Goal: Navigation & Orientation: Find specific page/section

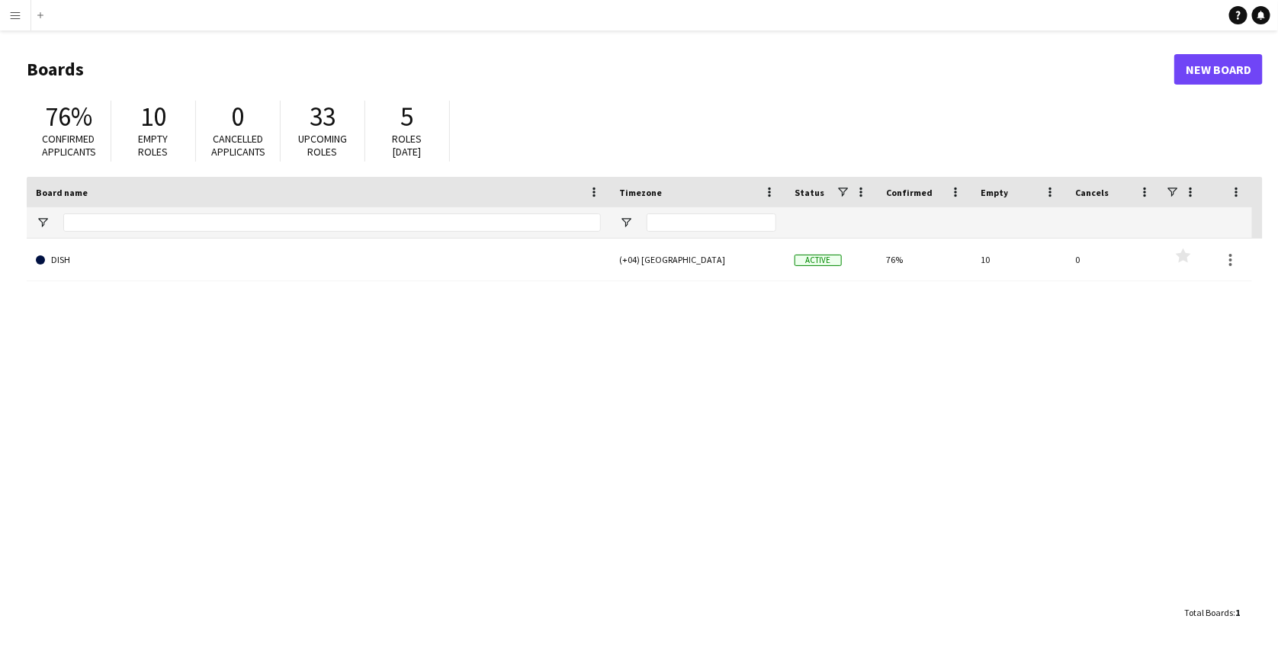
click at [24, 19] on button "Menu" at bounding box center [15, 15] width 31 height 31
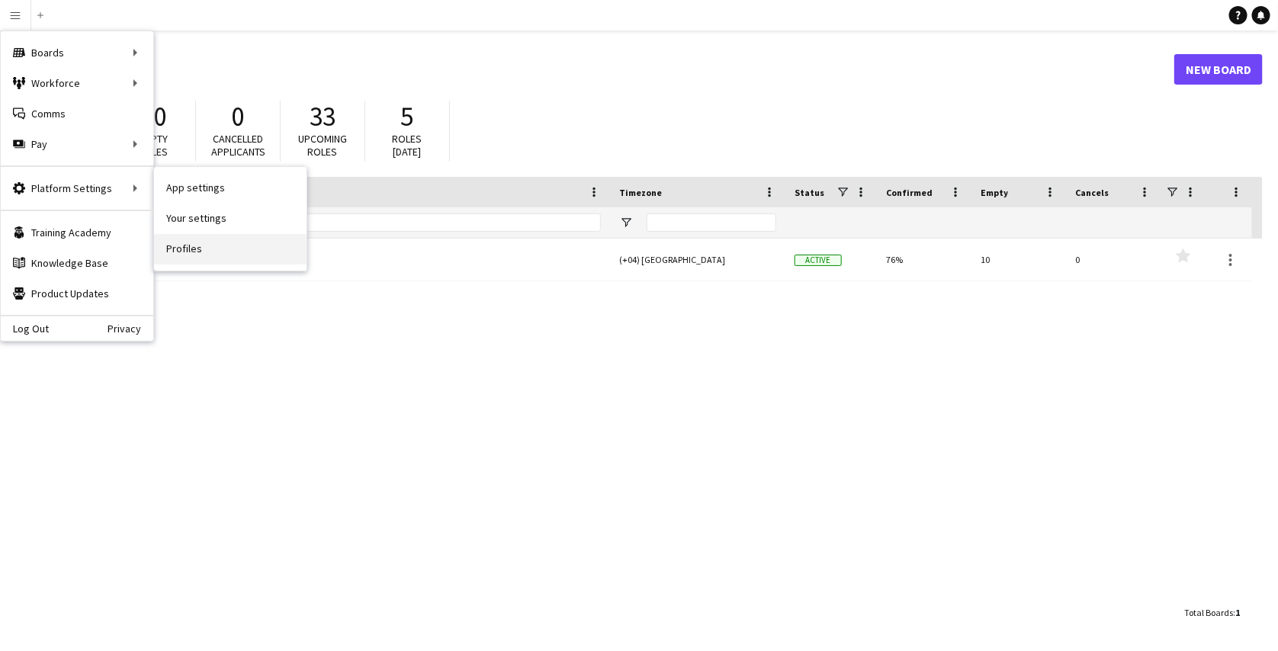
click at [185, 259] on link "Profiles" at bounding box center [230, 249] width 153 height 31
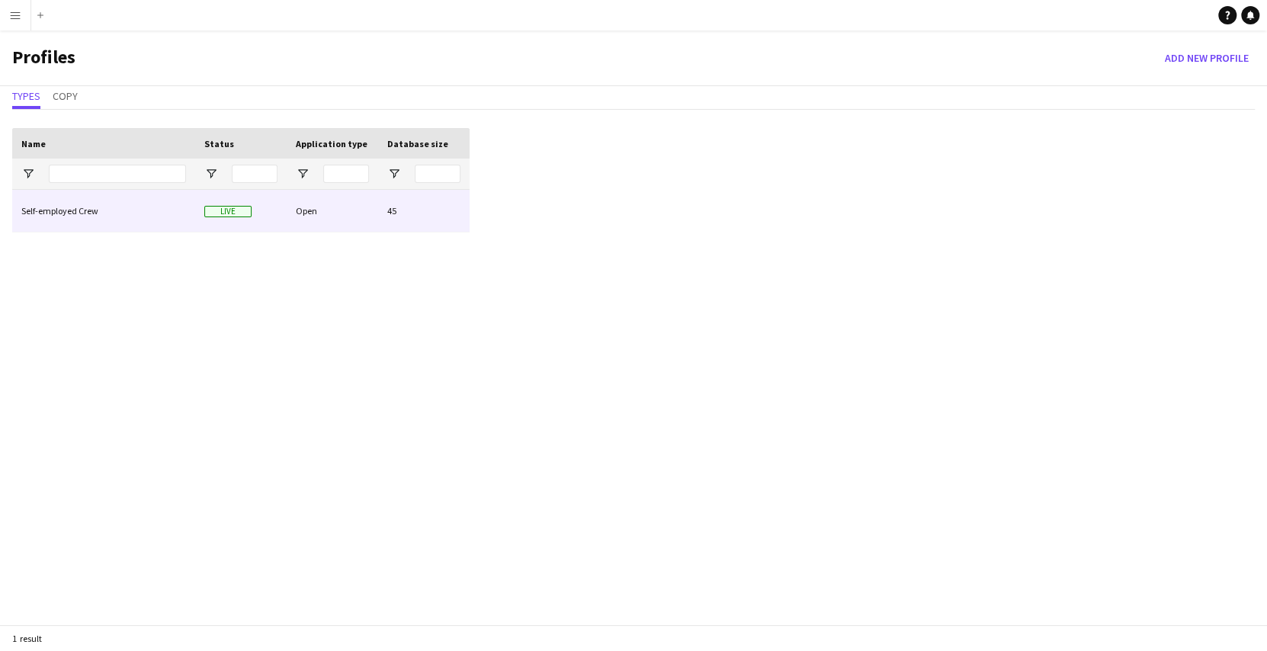
click at [120, 210] on div "Self-employed Crew" at bounding box center [103, 211] width 183 height 42
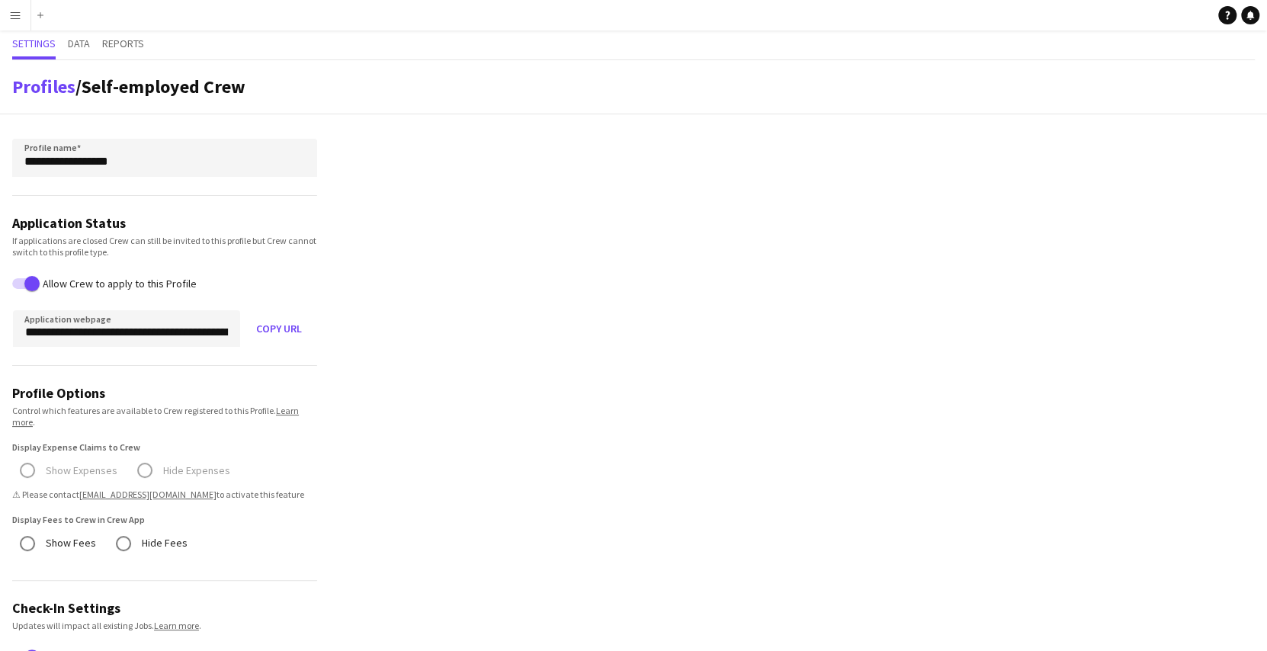
click at [11, 11] on app-icon "Menu" at bounding box center [15, 15] width 12 height 12
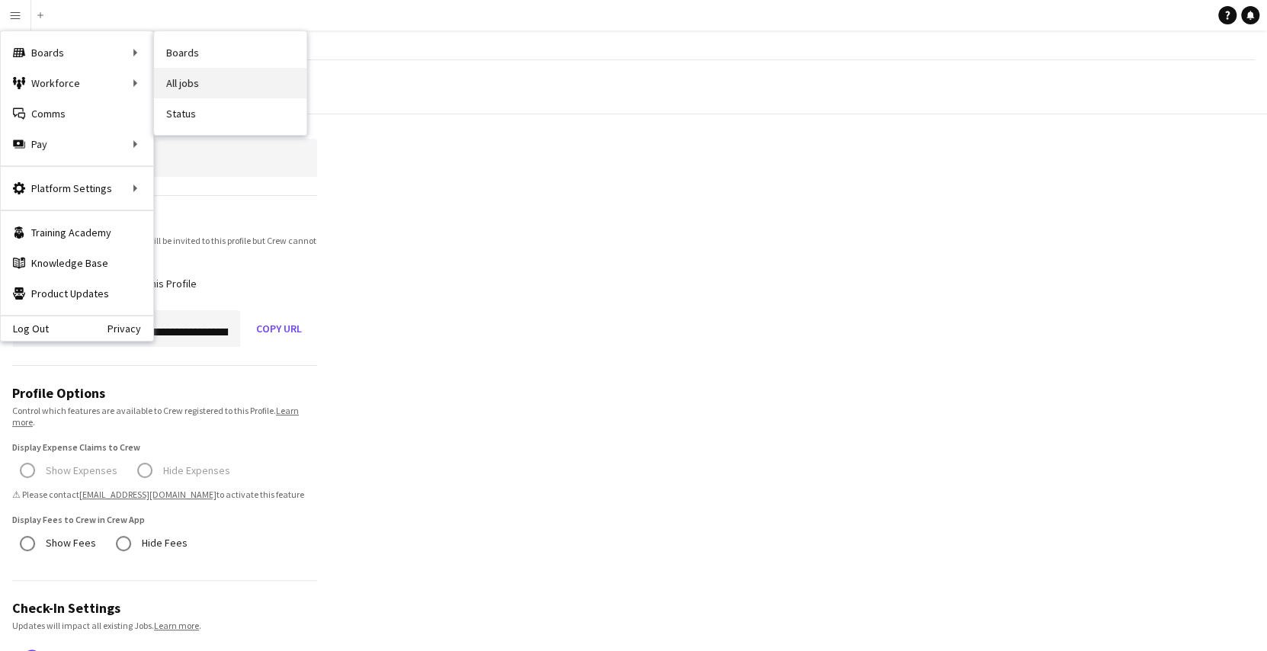
click at [178, 76] on link "All jobs" at bounding box center [230, 83] width 153 height 31
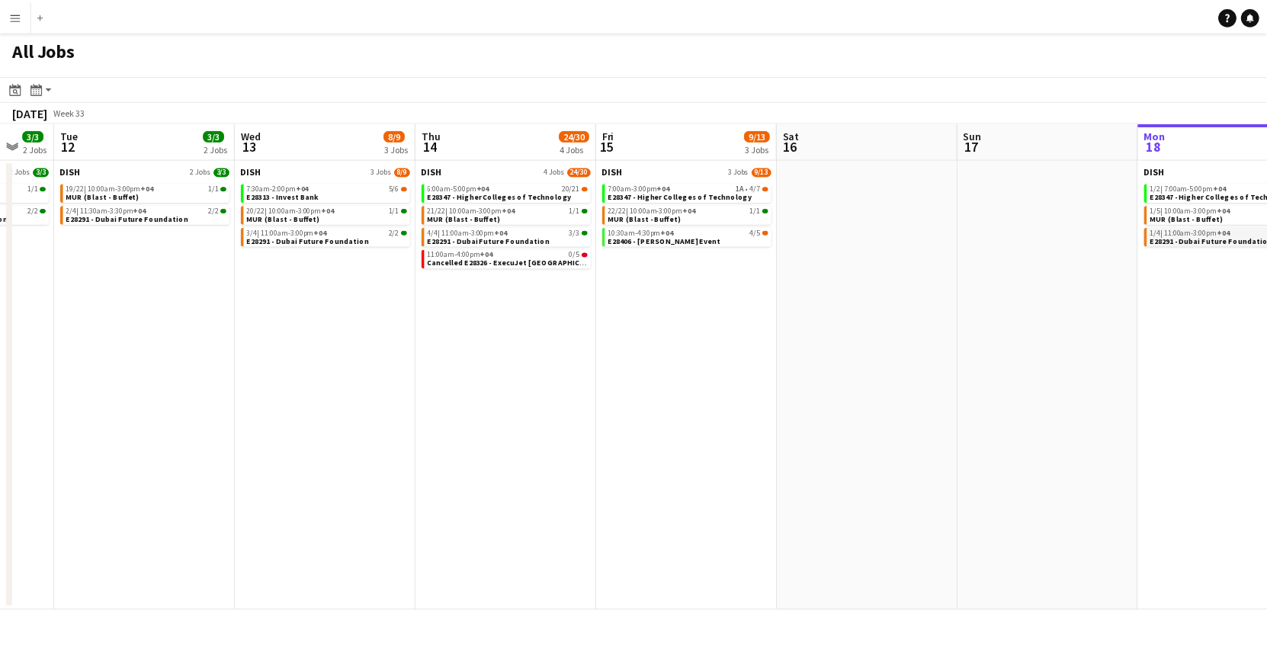
scroll to position [0, 460]
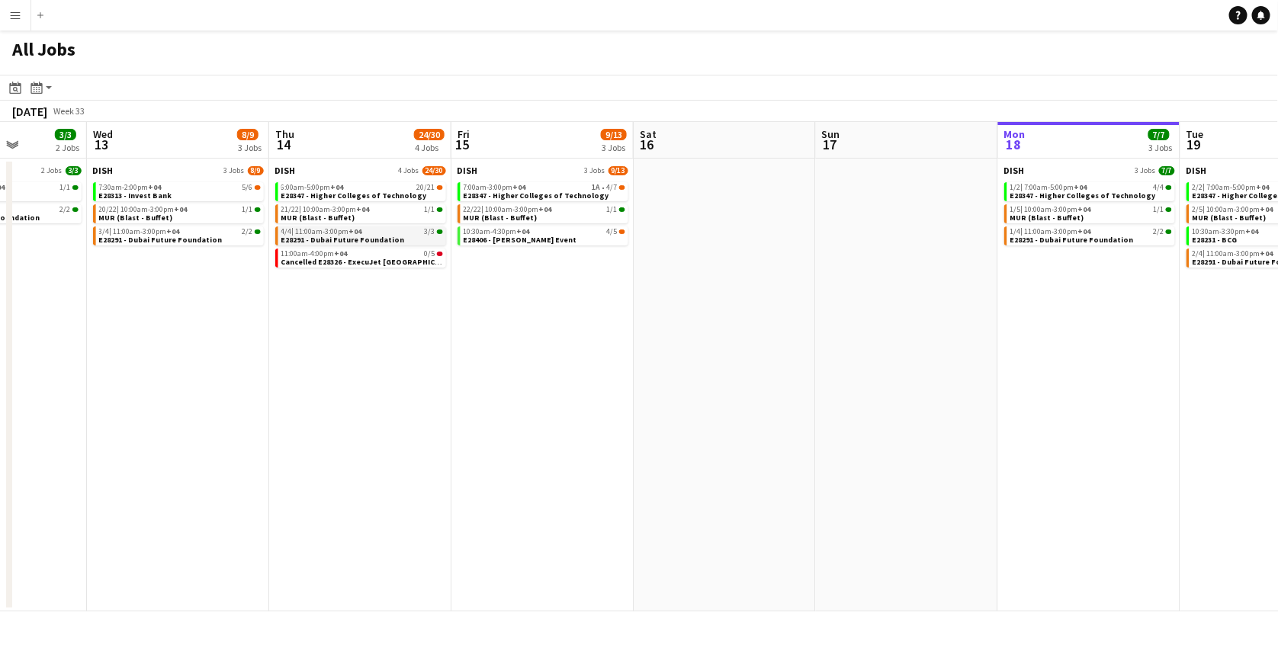
click at [360, 239] on span "E28291 - Dubai Future Foundation" at bounding box center [343, 240] width 124 height 10
click at [10, 11] on app-icon "Menu" at bounding box center [15, 15] width 12 height 12
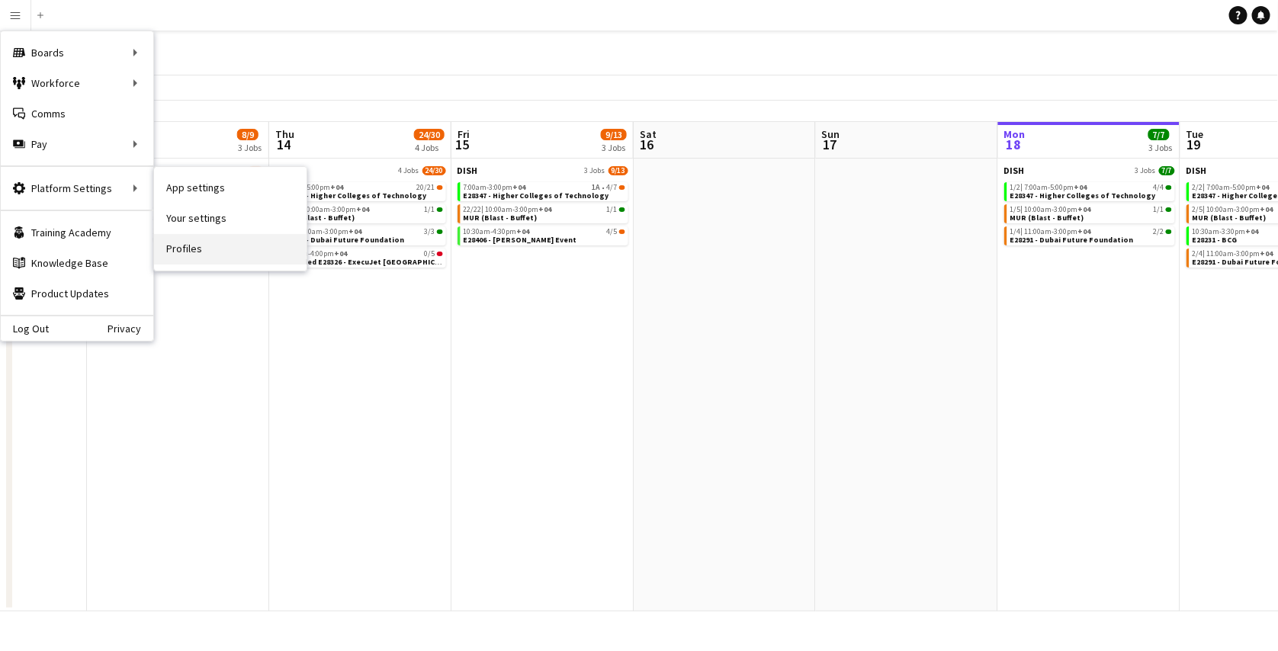
click at [166, 245] on link "Profiles" at bounding box center [230, 249] width 153 height 31
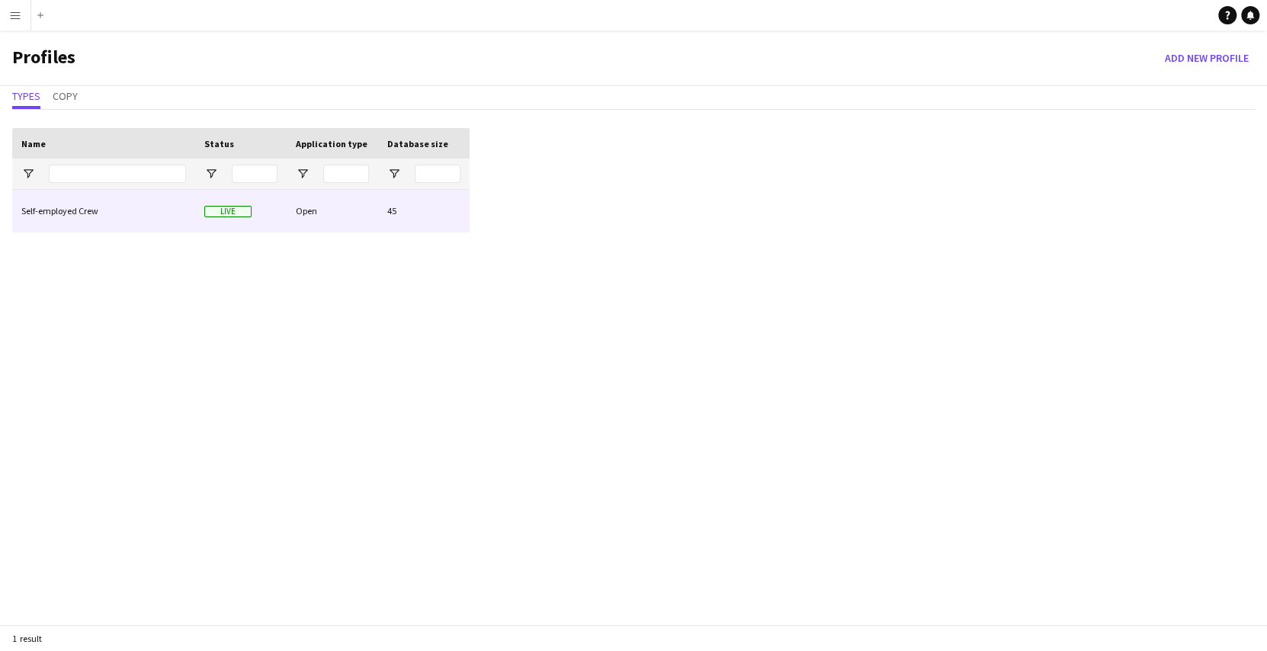
click at [162, 196] on div "Self-employed Crew" at bounding box center [103, 211] width 183 height 42
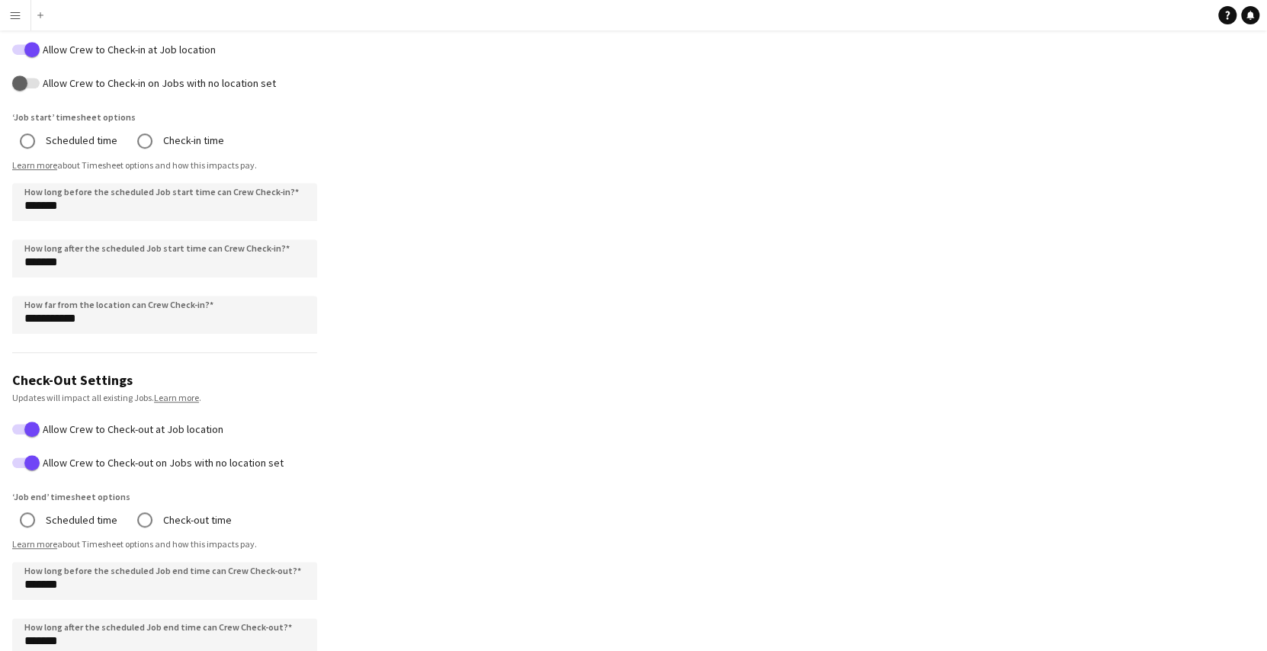
scroll to position [606, 0]
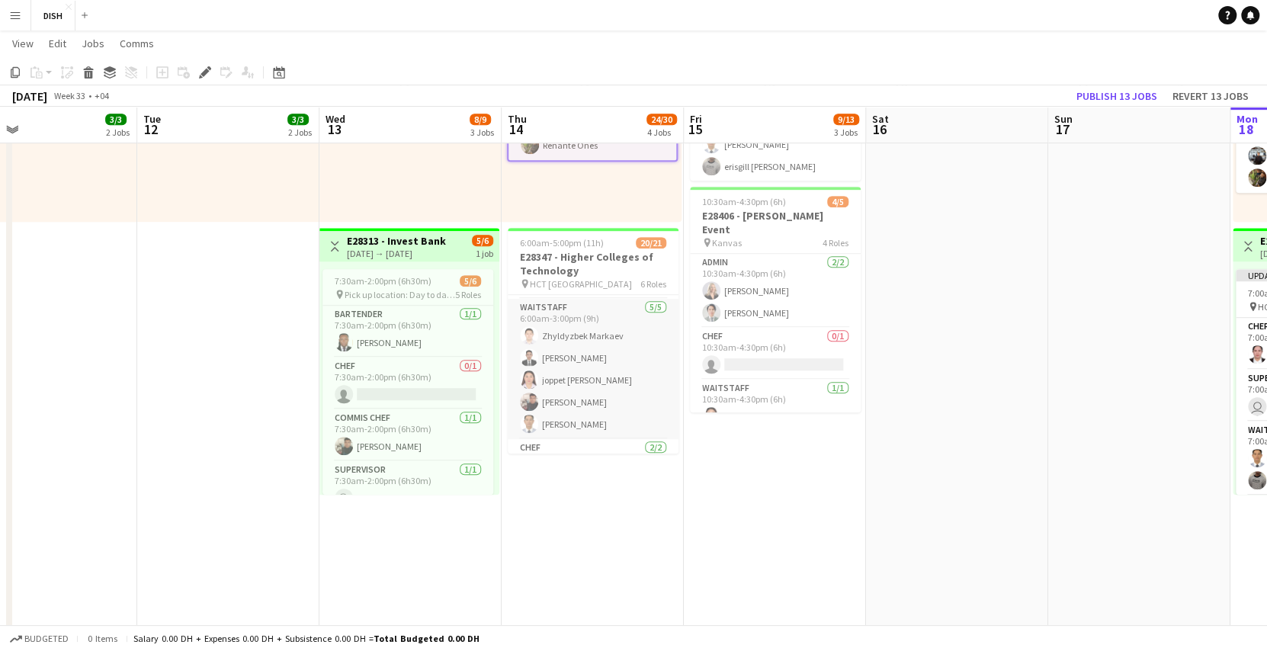
scroll to position [0, 397]
